Goal: Task Accomplishment & Management: Manage account settings

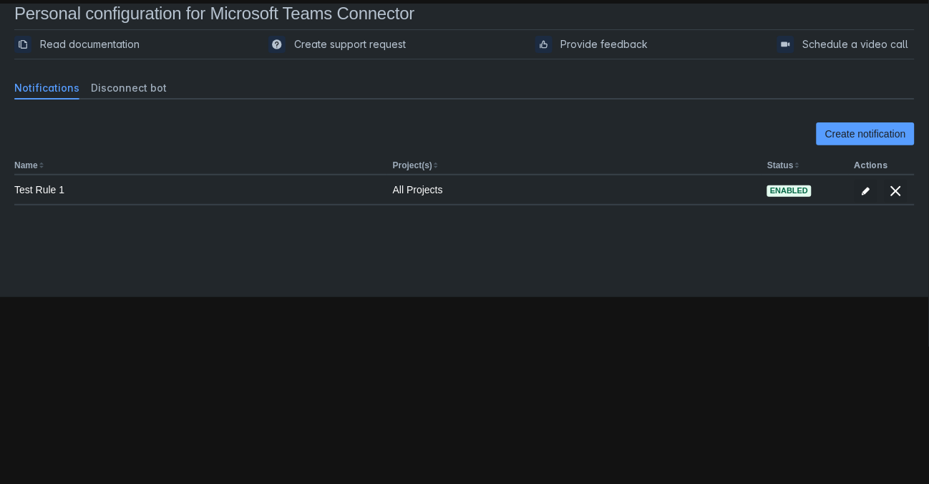
scroll to position [21, 0]
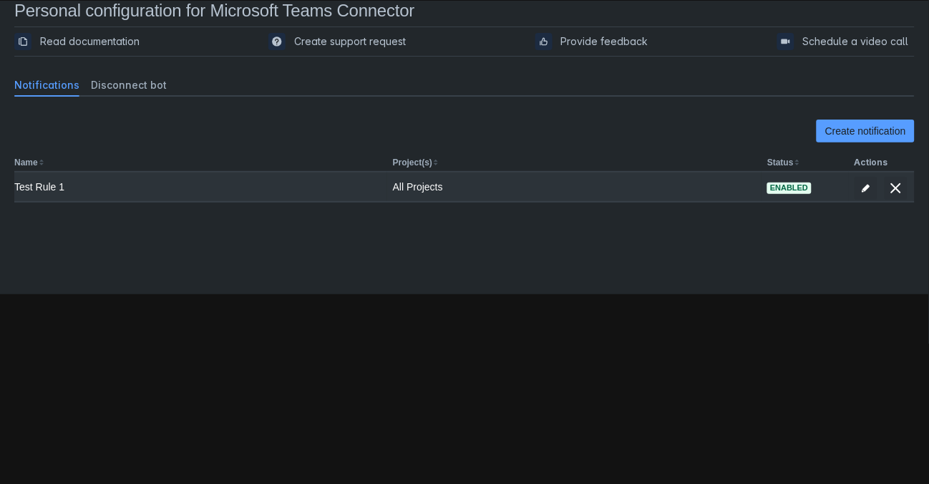
click at [50, 187] on div "Test Rule 1" at bounding box center [197, 187] width 367 height 14
click at [862, 187] on span "edit" at bounding box center [865, 187] width 11 height 11
click at [864, 187] on span "edit" at bounding box center [865, 187] width 11 height 11
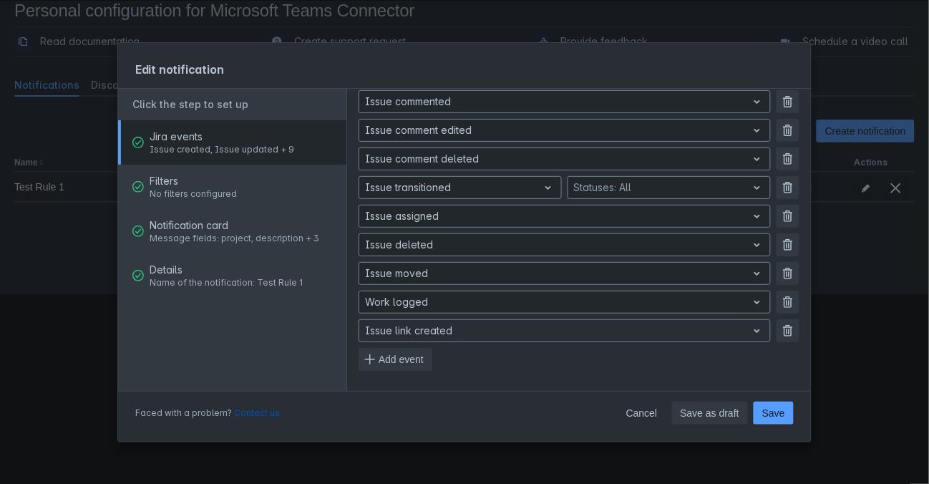
scroll to position [154, 0]
click at [414, 351] on span "Add event" at bounding box center [401, 359] width 45 height 23
click at [465, 326] on div at bounding box center [553, 331] width 376 height 17
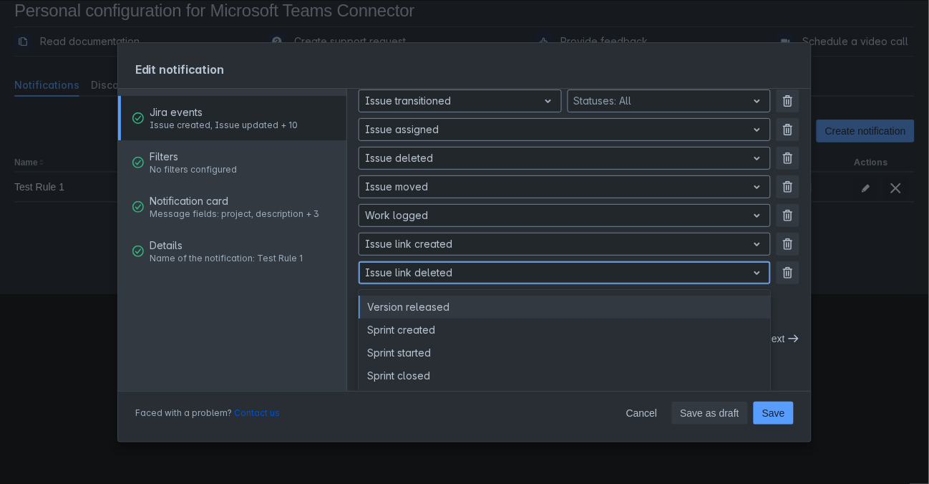
scroll to position [24, 0]
click at [507, 264] on div "Issue created Remove Issue updated Remove Issue commented Remove Issue comment …" at bounding box center [578, 129] width 441 height 366
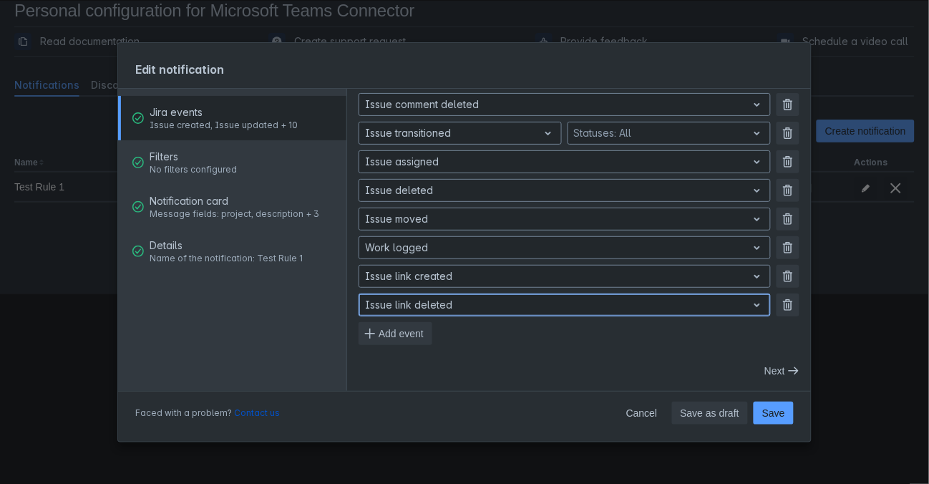
scroll to position [182, 0]
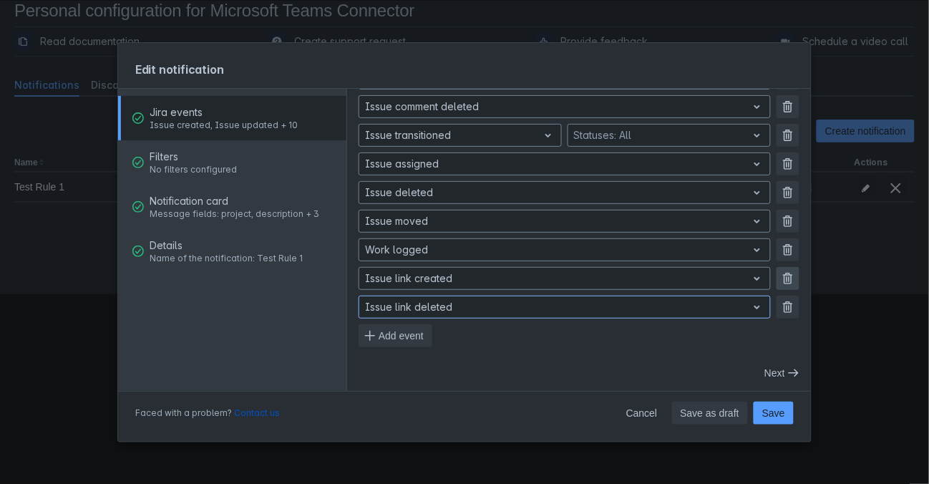
click at [783, 306] on span "button" at bounding box center [787, 306] width 11 height 11
click at [387, 333] on span "Add event" at bounding box center [401, 335] width 45 height 23
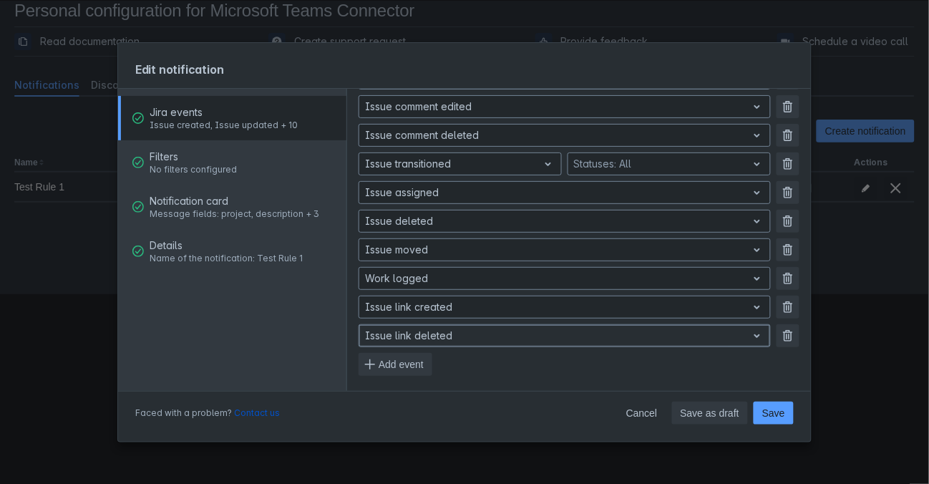
click at [387, 334] on div at bounding box center [553, 335] width 376 height 17
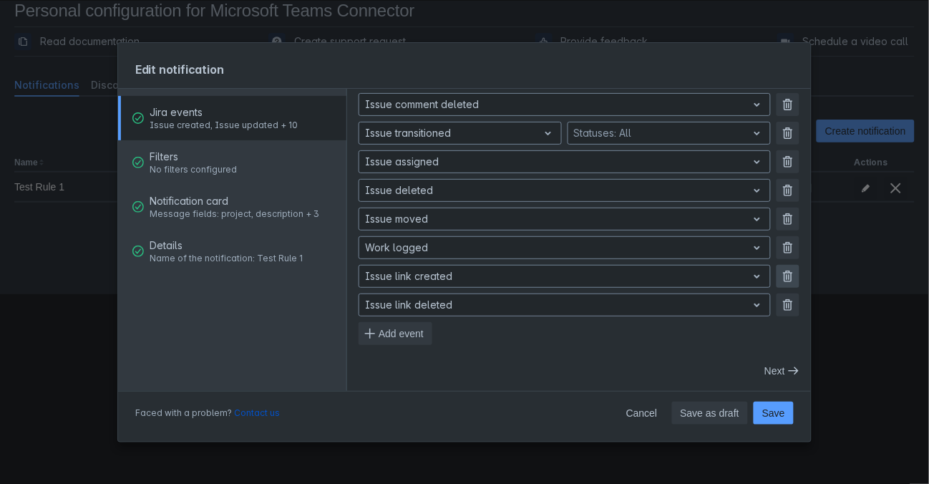
scroll to position [182, 0]
click at [786, 275] on div "Issue created Remove Issue updated Remove Issue commented Remove Issue comment …" at bounding box center [578, 164] width 441 height 366
click at [395, 338] on span "Add event" at bounding box center [401, 335] width 45 height 23
click at [393, 368] on span "Add event" at bounding box center [401, 364] width 45 height 23
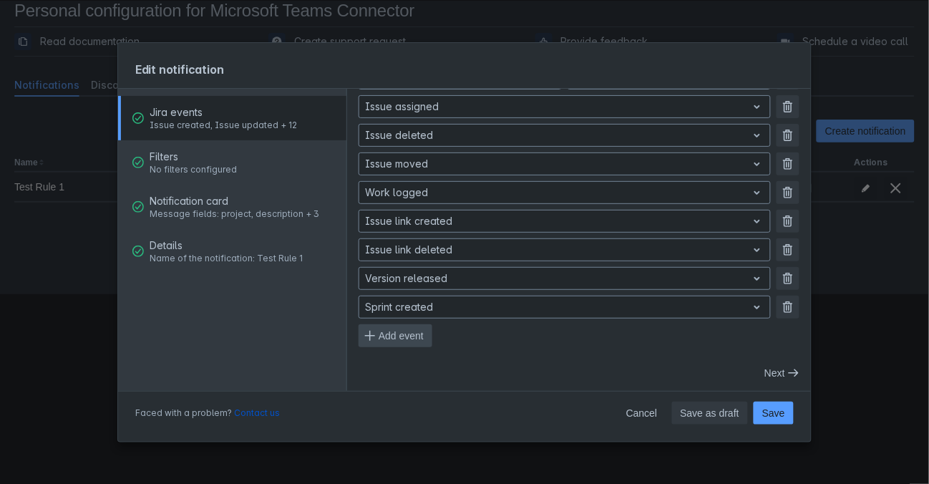
click at [401, 337] on span "Add event" at bounding box center [401, 335] width 45 height 23
click at [400, 363] on span "Add event" at bounding box center [401, 364] width 45 height 23
click at [400, 341] on span "Add event" at bounding box center [401, 335] width 45 height 23
click at [404, 331] on span "Add event" at bounding box center [401, 335] width 45 height 23
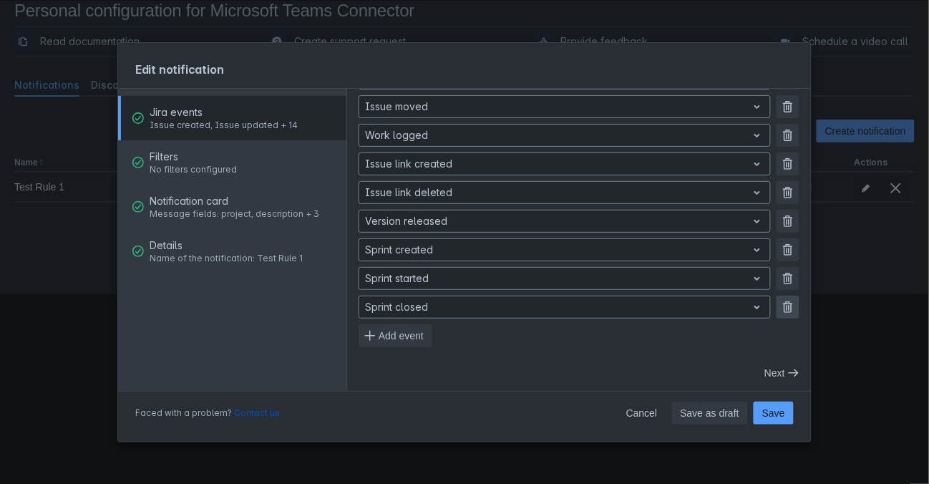
click at [786, 308] on span "button" at bounding box center [787, 306] width 11 height 11
click at [788, 309] on span "button" at bounding box center [787, 306] width 11 height 11
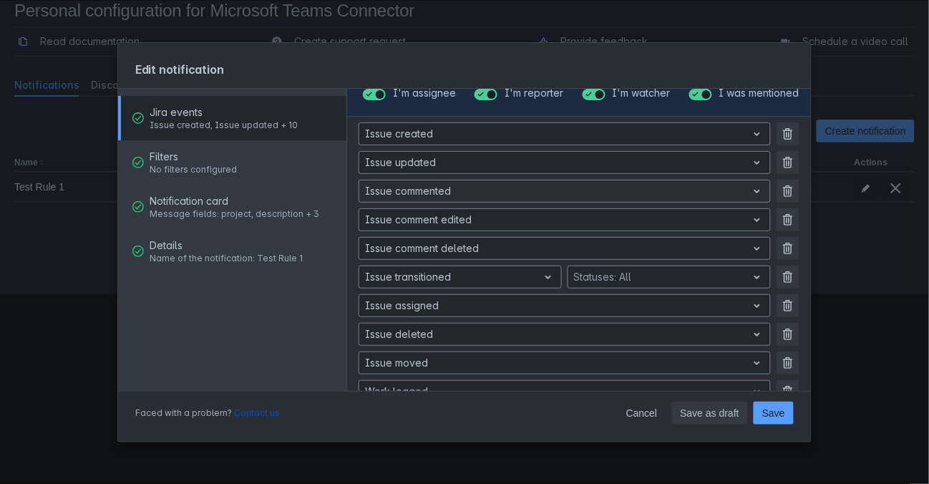
scroll to position [40, 0]
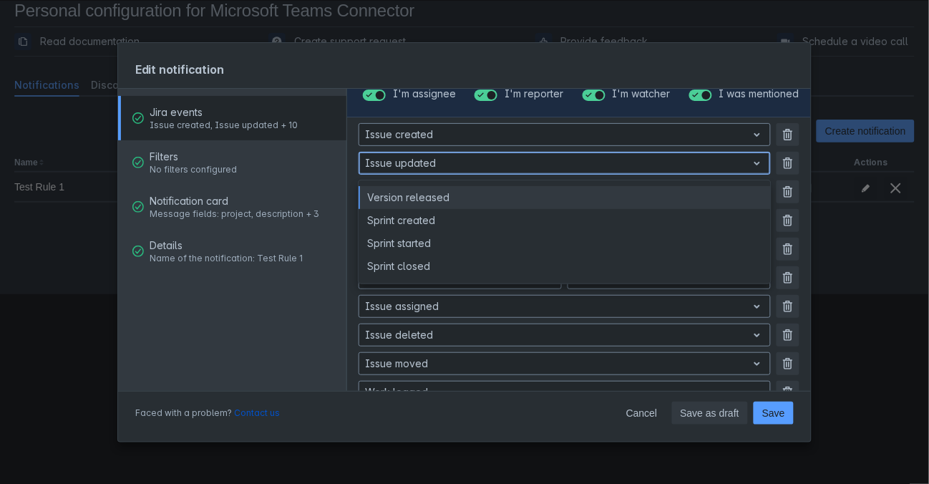
click at [675, 153] on div "Issue updated" at bounding box center [553, 163] width 388 height 20
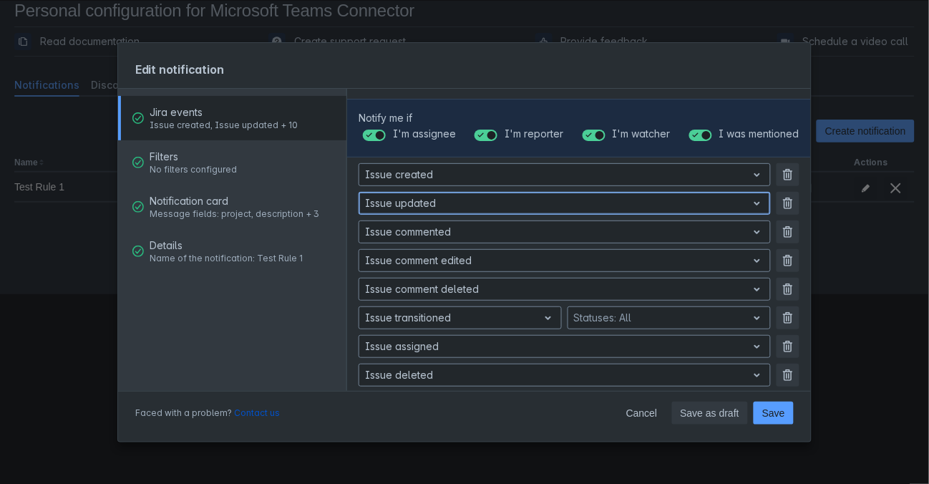
scroll to position [0, 0]
click at [228, 161] on span "Filters" at bounding box center [193, 157] width 87 height 14
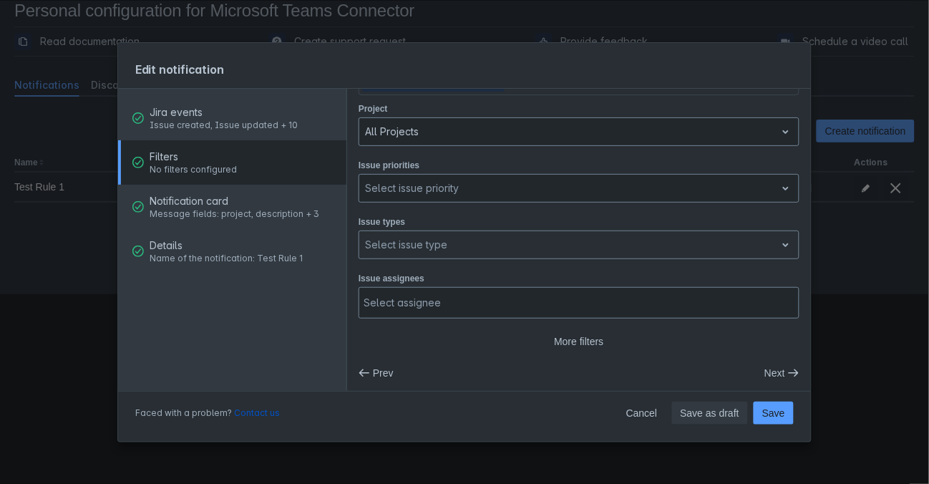
scroll to position [31, 0]
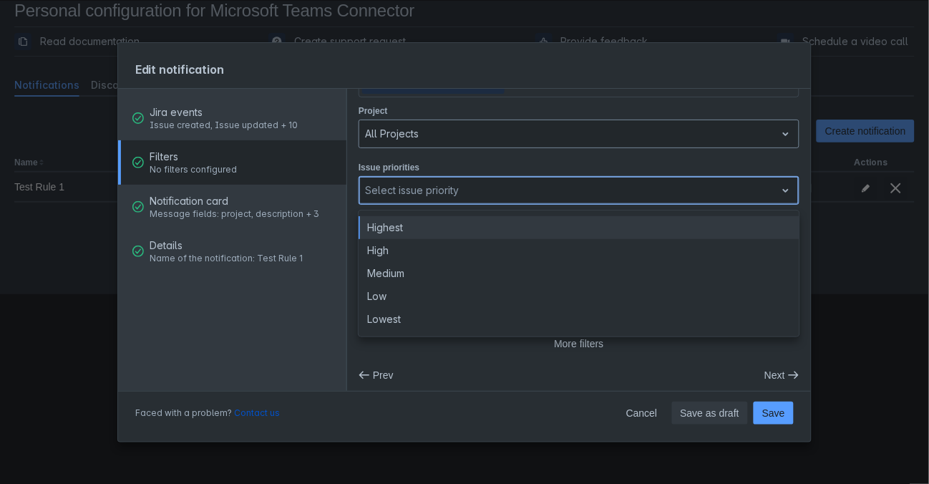
click at [566, 193] on div at bounding box center [567, 190] width 405 height 17
click at [566, 188] on div at bounding box center [567, 190] width 405 height 17
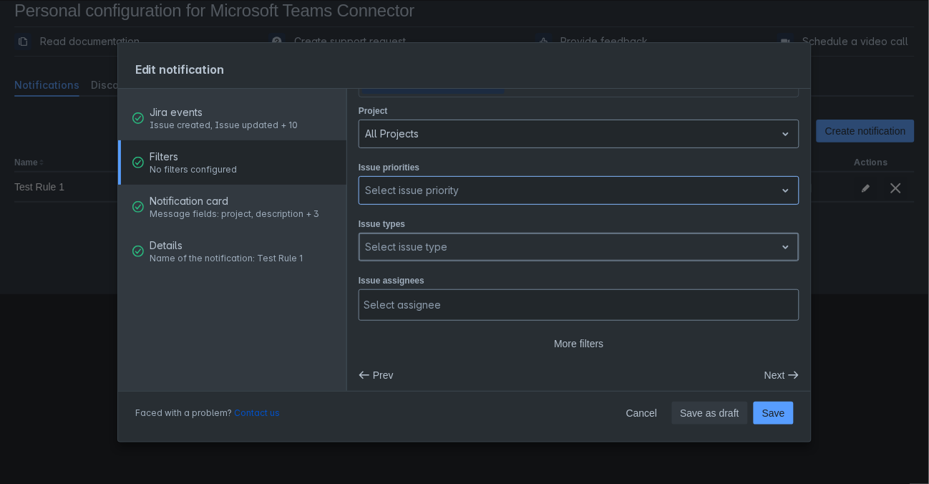
click at [549, 238] on div at bounding box center [567, 246] width 405 height 17
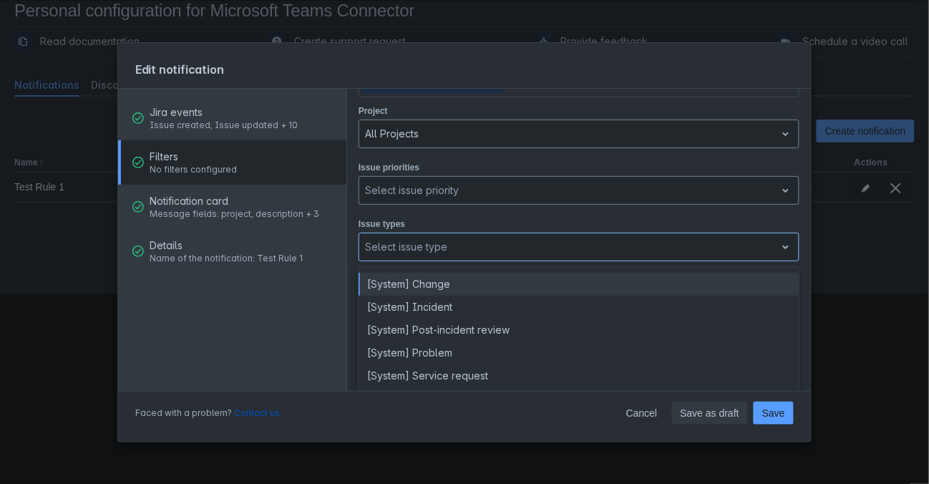
click at [425, 69] on div "Edit notification" at bounding box center [464, 66] width 693 height 47
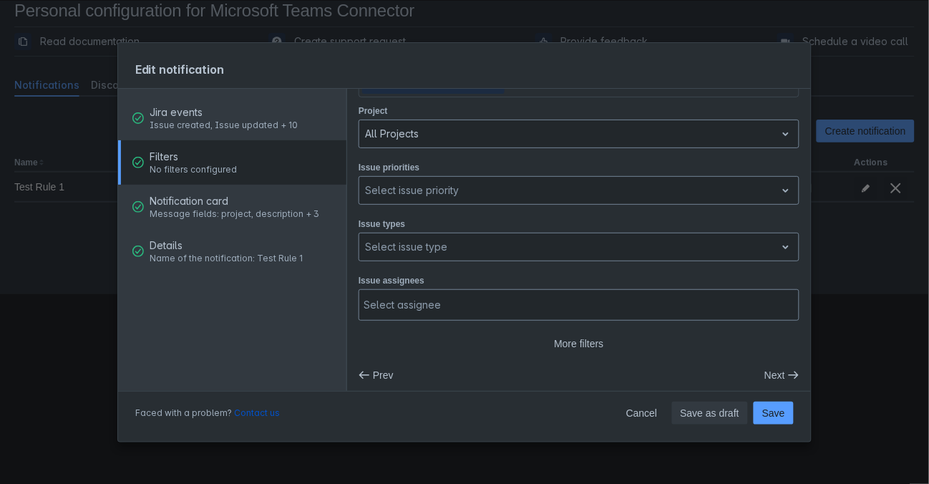
click at [265, 213] on span "Message fields: project, description + 3" at bounding box center [235, 213] width 170 height 11
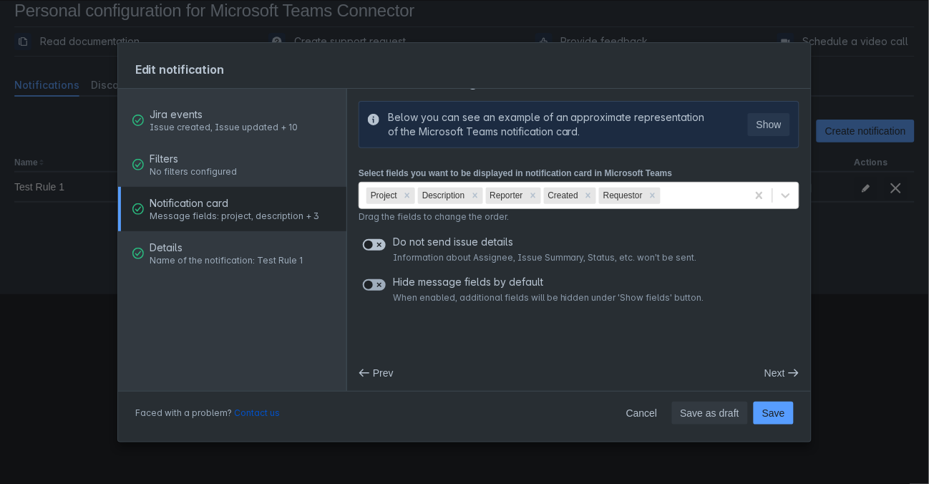
scroll to position [24, 0]
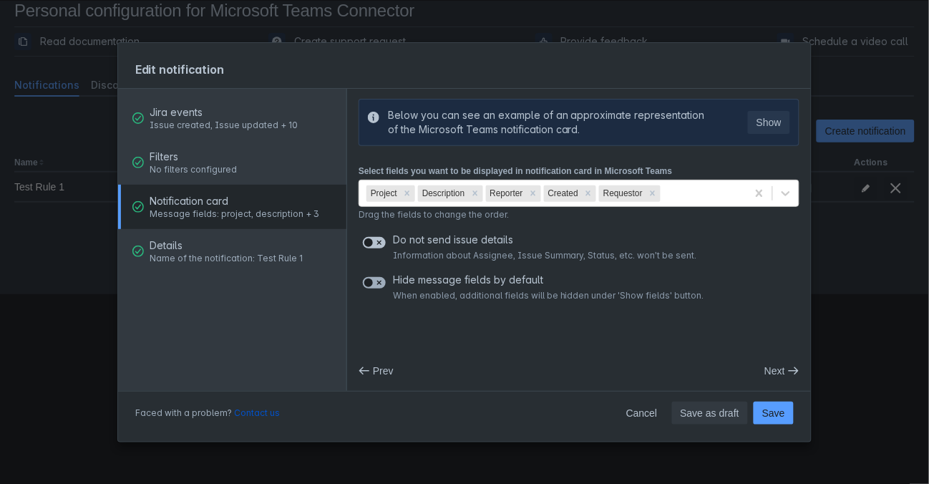
click at [377, 244] on span at bounding box center [378, 242] width 11 height 11
click at [372, 244] on input "checkbox" at bounding box center [367, 242] width 9 height 9
click at [364, 242] on span at bounding box center [368, 242] width 11 height 11
click at [364, 242] on input "checkbox" at bounding box center [367, 242] width 9 height 9
checkbox input "false"
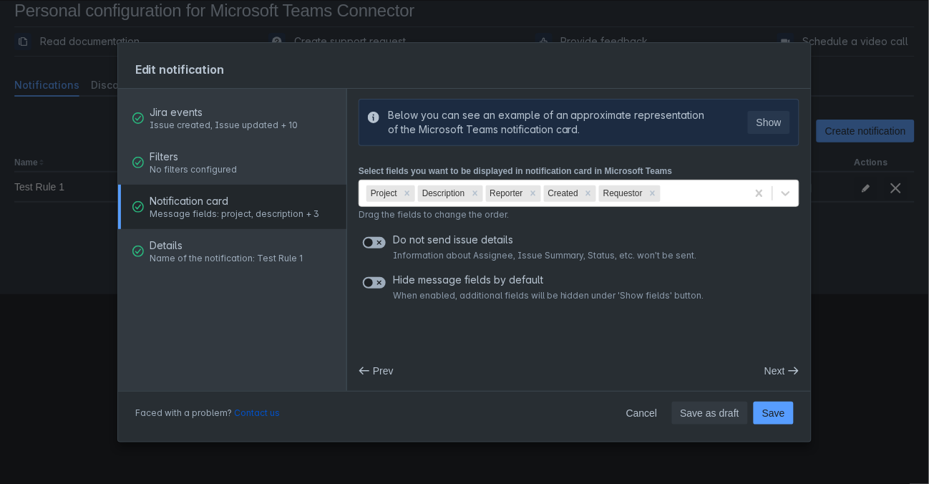
click at [774, 369] on span "Next" at bounding box center [774, 370] width 21 height 23
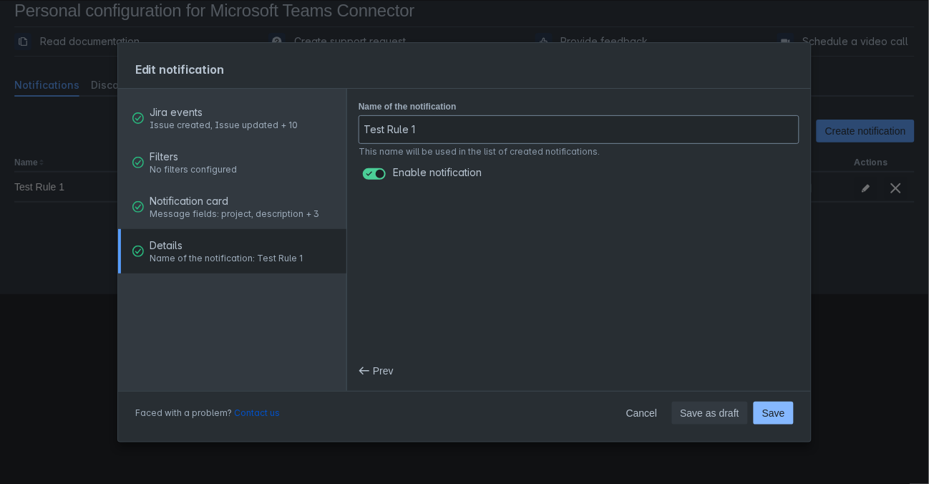
click at [776, 411] on span "Save" at bounding box center [773, 412] width 23 height 23
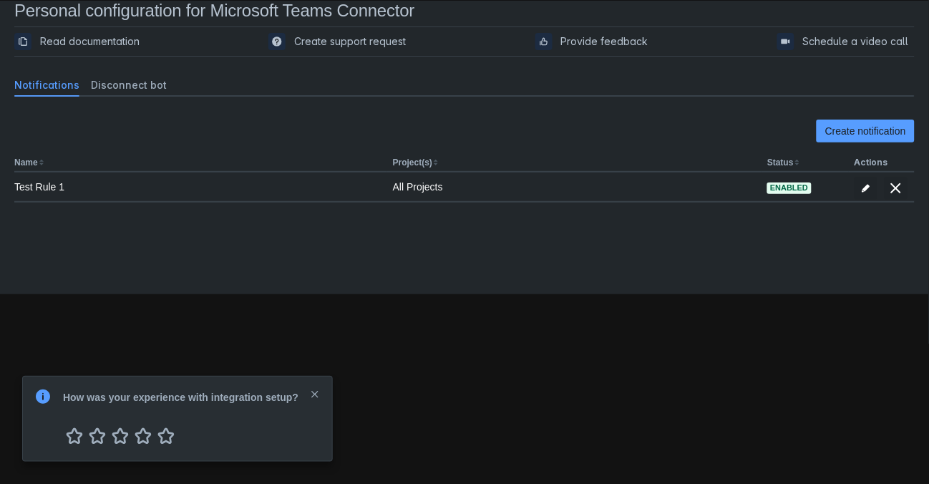
click at [403, 352] on body "Personal configuration for Microsoft Teams Connector Read documentation Create …" at bounding box center [464, 243] width 929 height 484
click at [311, 396] on span "close" at bounding box center [314, 394] width 11 height 11
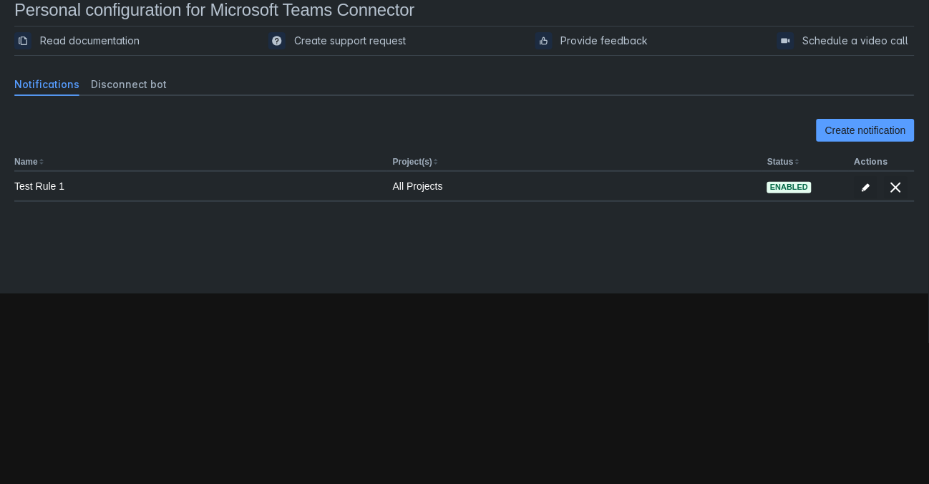
scroll to position [21, 0]
